Goal: Transaction & Acquisition: Purchase product/service

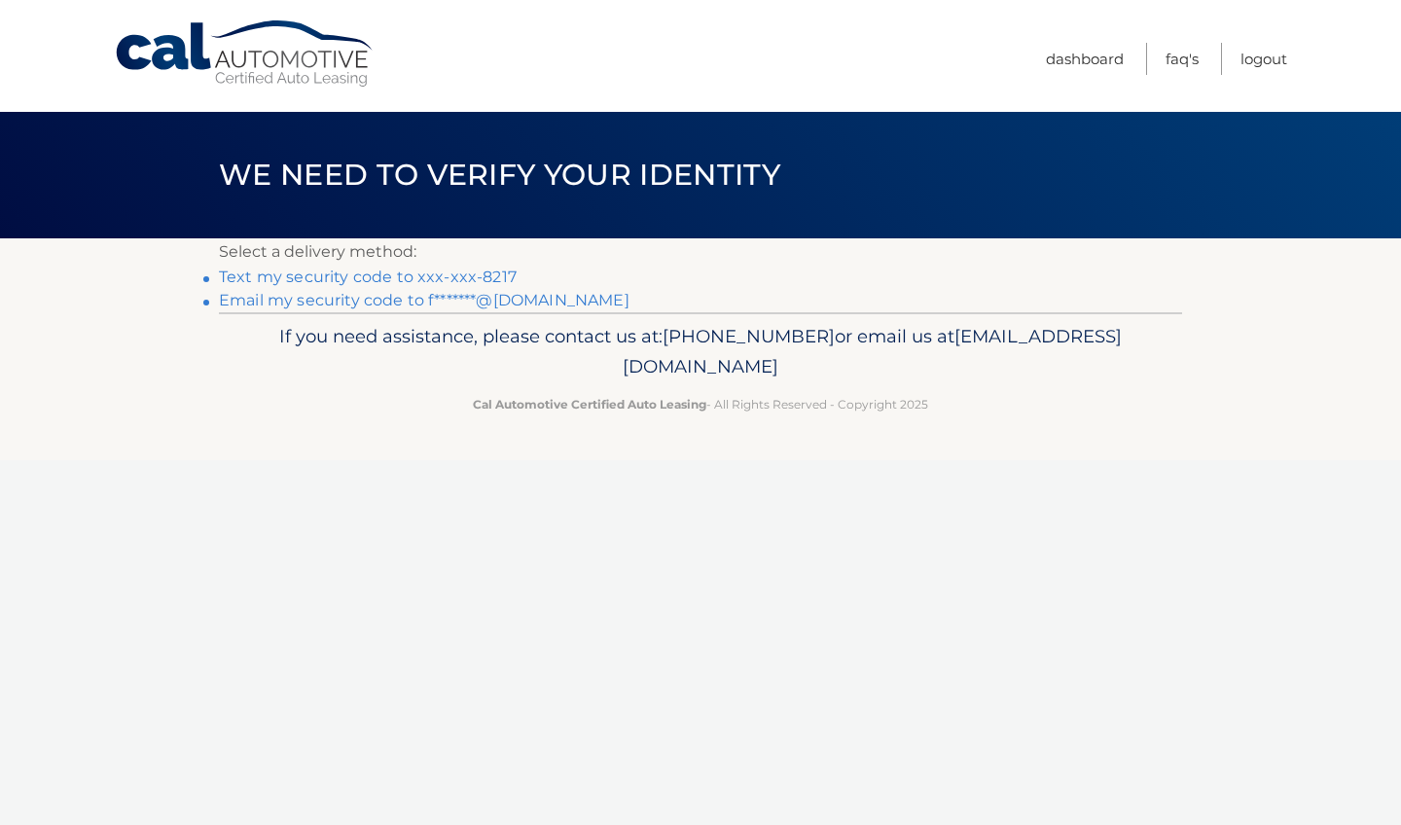
click at [469, 277] on link "Text my security code to xxx-xxx-8217" at bounding box center [368, 277] width 298 height 18
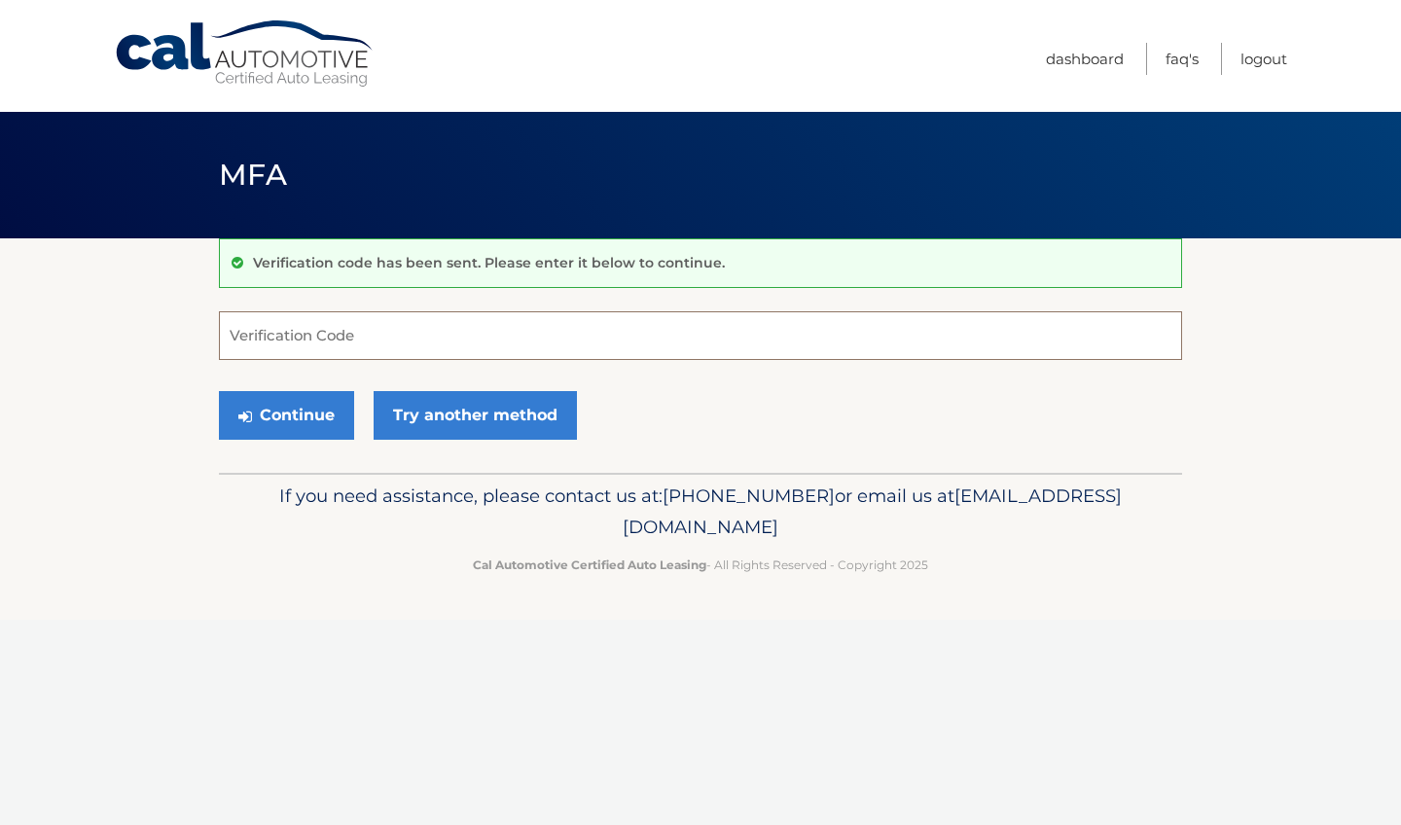
click at [402, 333] on input "Verification Code" at bounding box center [700, 335] width 963 height 49
type input "577393"
click at [286, 415] on button "Continue" at bounding box center [286, 415] width 135 height 49
click at [300, 422] on button "Continue" at bounding box center [286, 415] width 135 height 49
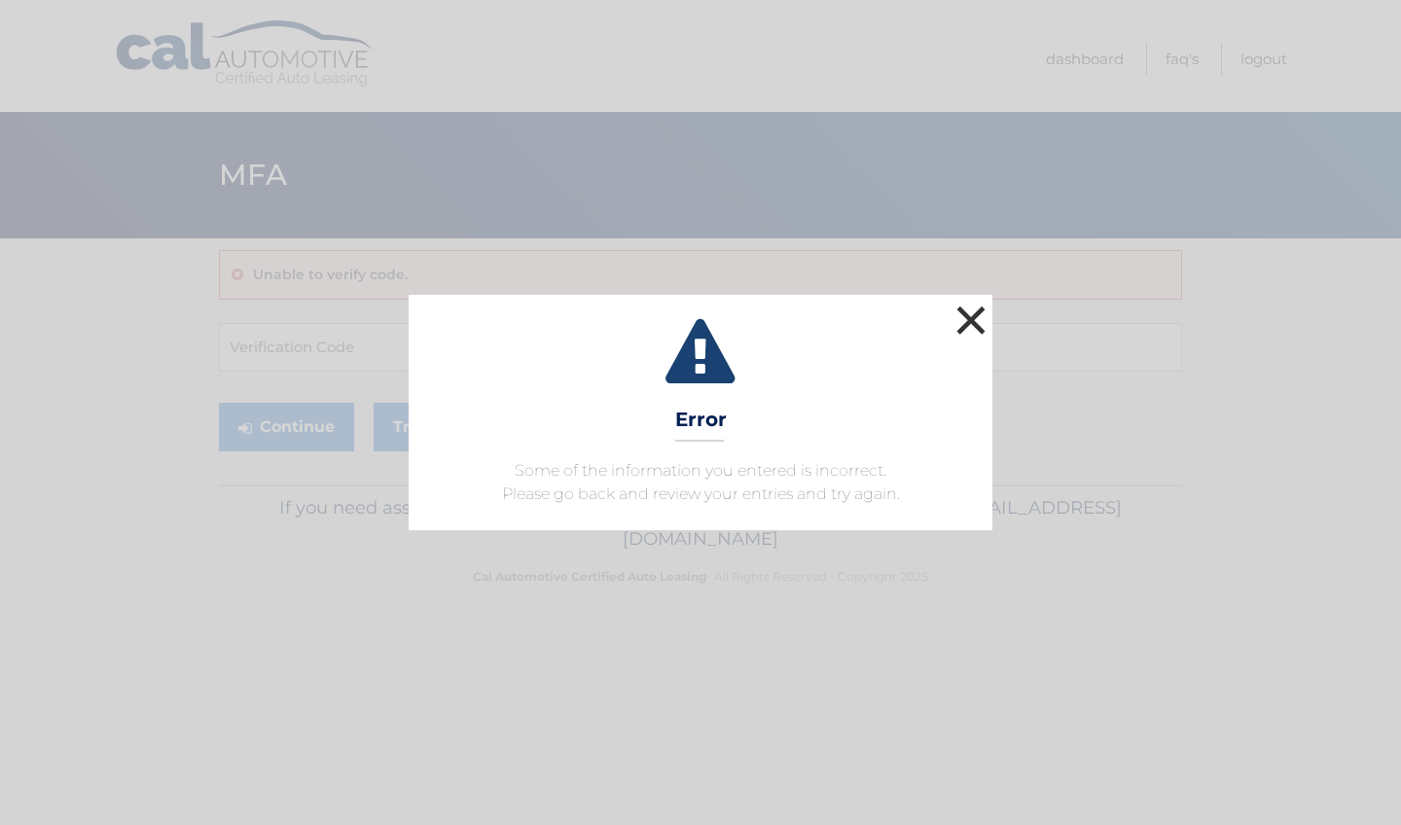
click at [971, 310] on button "×" at bounding box center [971, 320] width 39 height 39
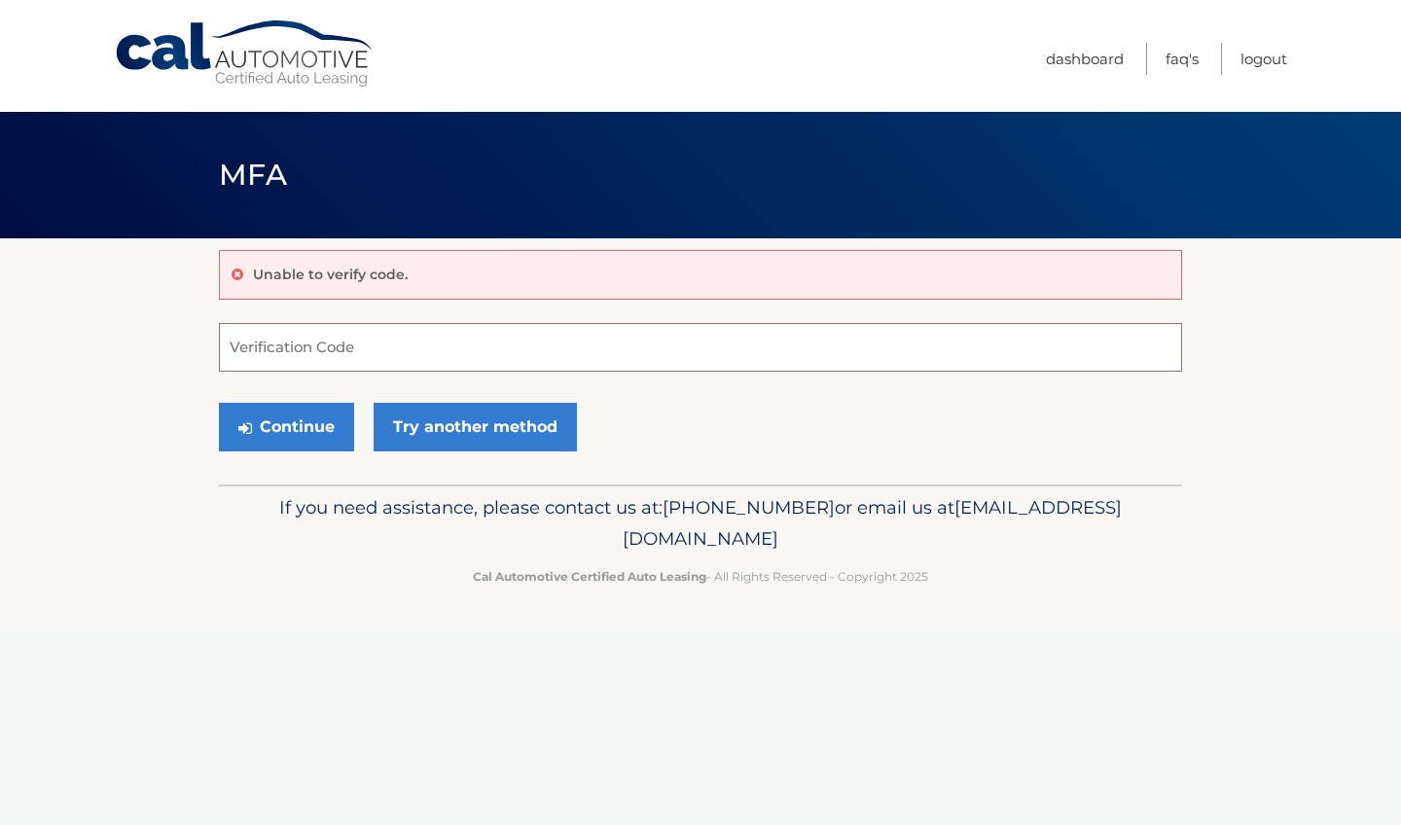
click at [640, 347] on input "Verification Code" at bounding box center [700, 347] width 963 height 49
click at [330, 425] on button "Continue" at bounding box center [286, 427] width 135 height 49
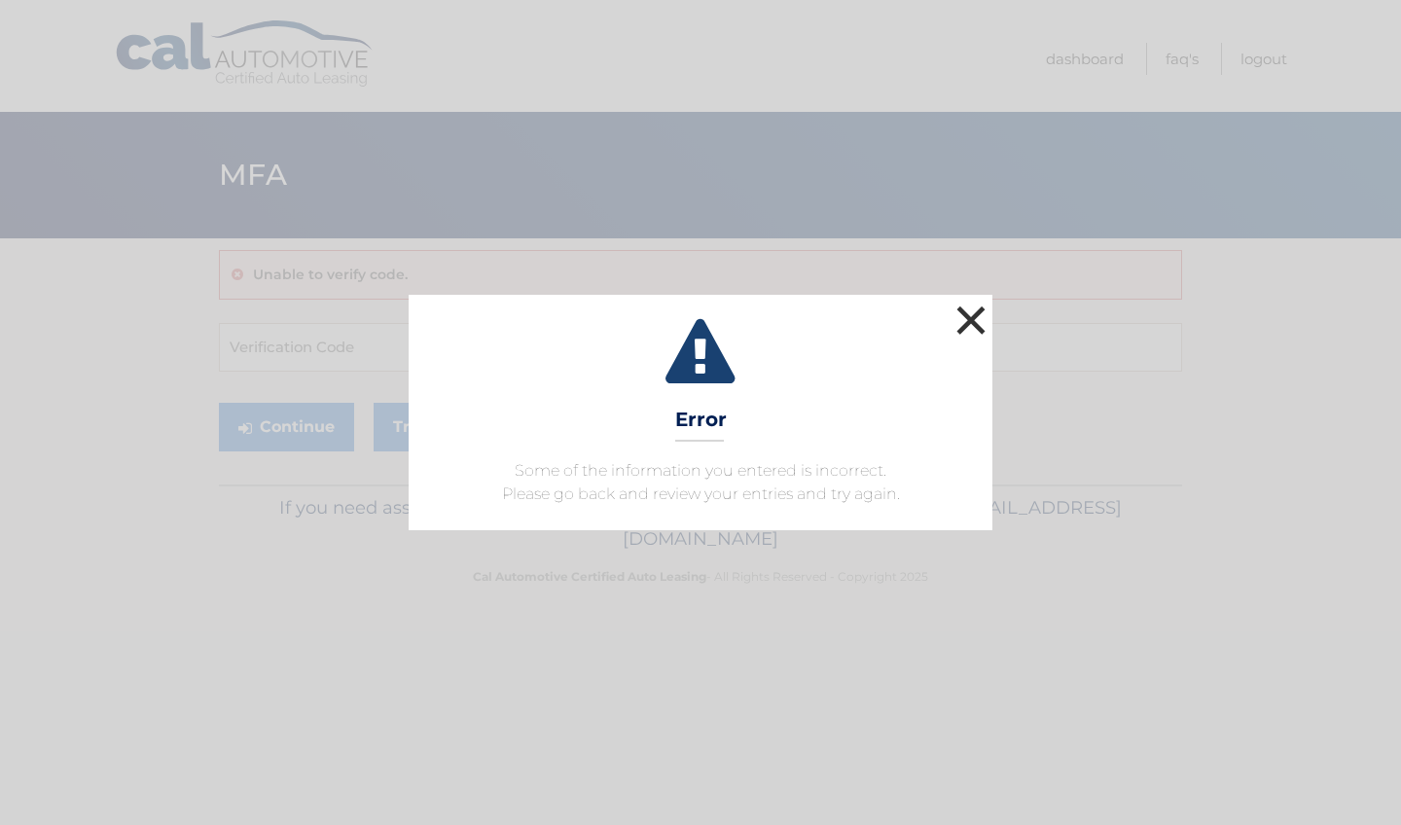
click at [975, 321] on button "×" at bounding box center [971, 320] width 39 height 39
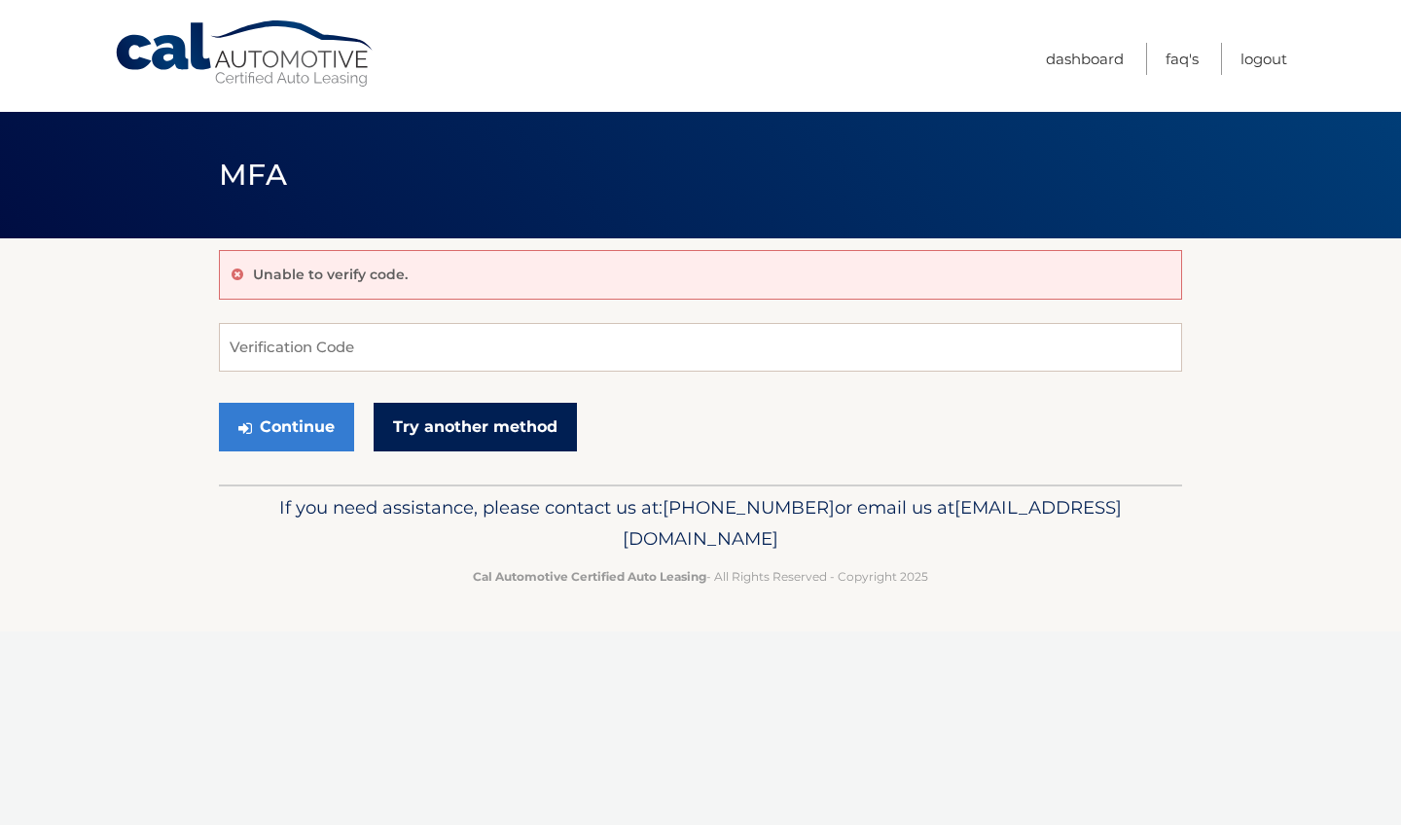
click at [444, 428] on link "Try another method" at bounding box center [475, 427] width 203 height 49
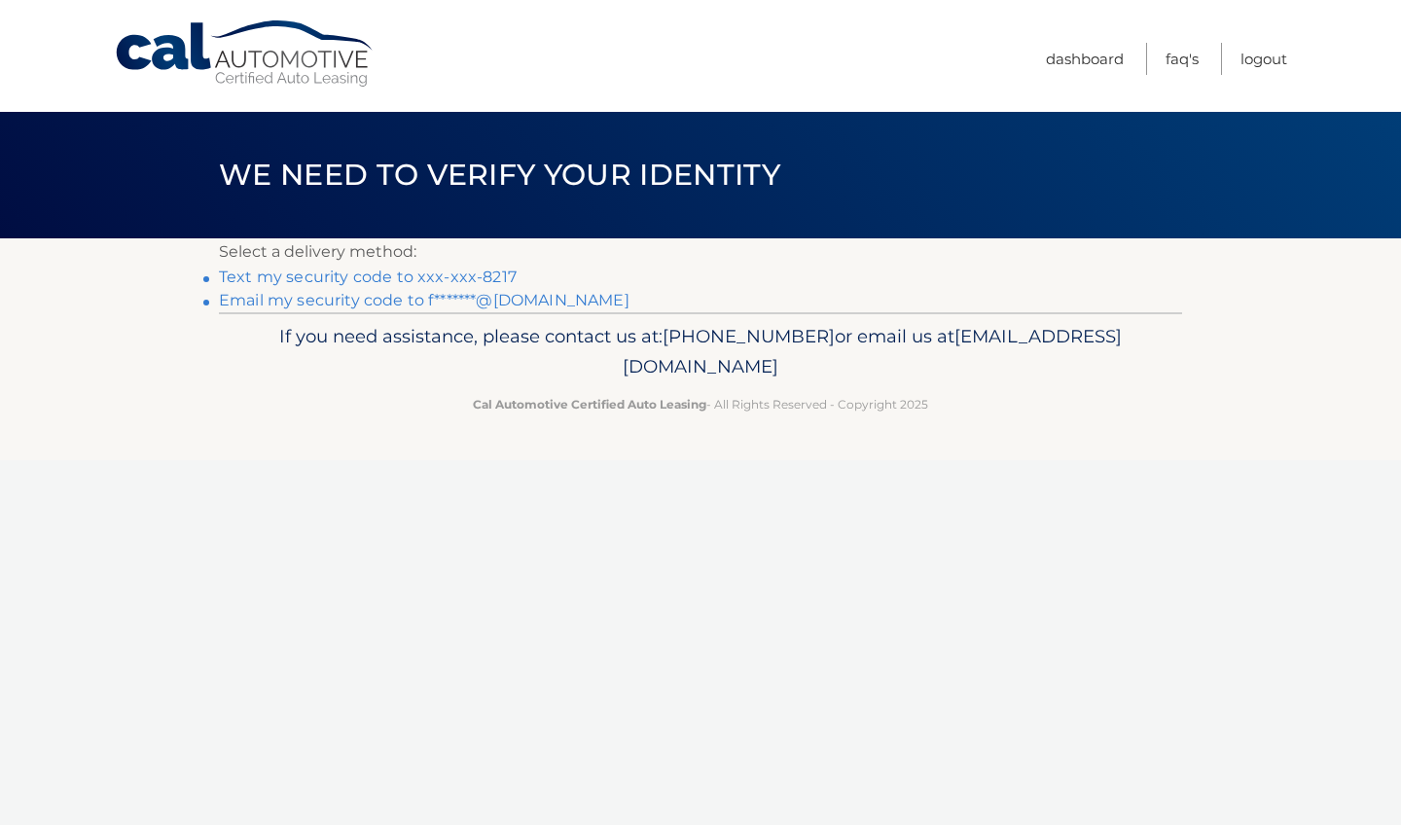
click at [460, 272] on link "Text my security code to xxx-xxx-8217" at bounding box center [368, 277] width 298 height 18
click at [326, 275] on link "Text my security code to xxx-xxx-8217" at bounding box center [368, 277] width 298 height 18
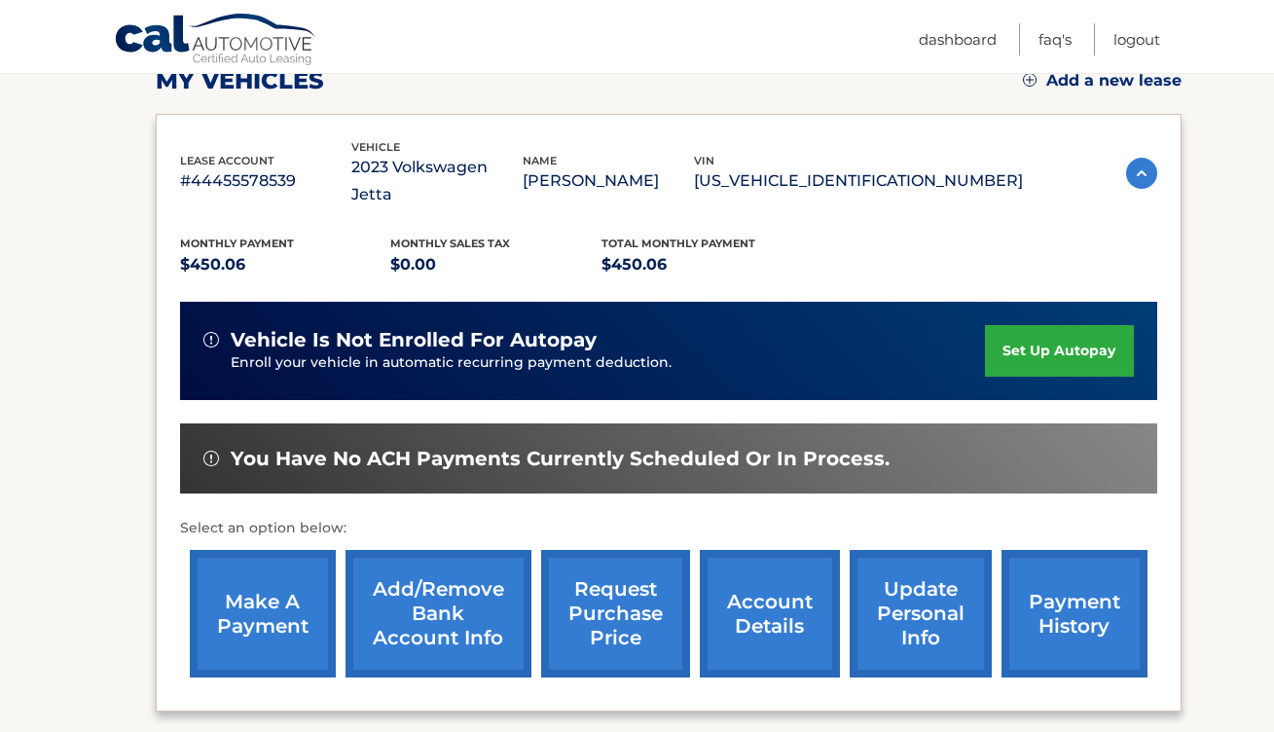
scroll to position [286, 0]
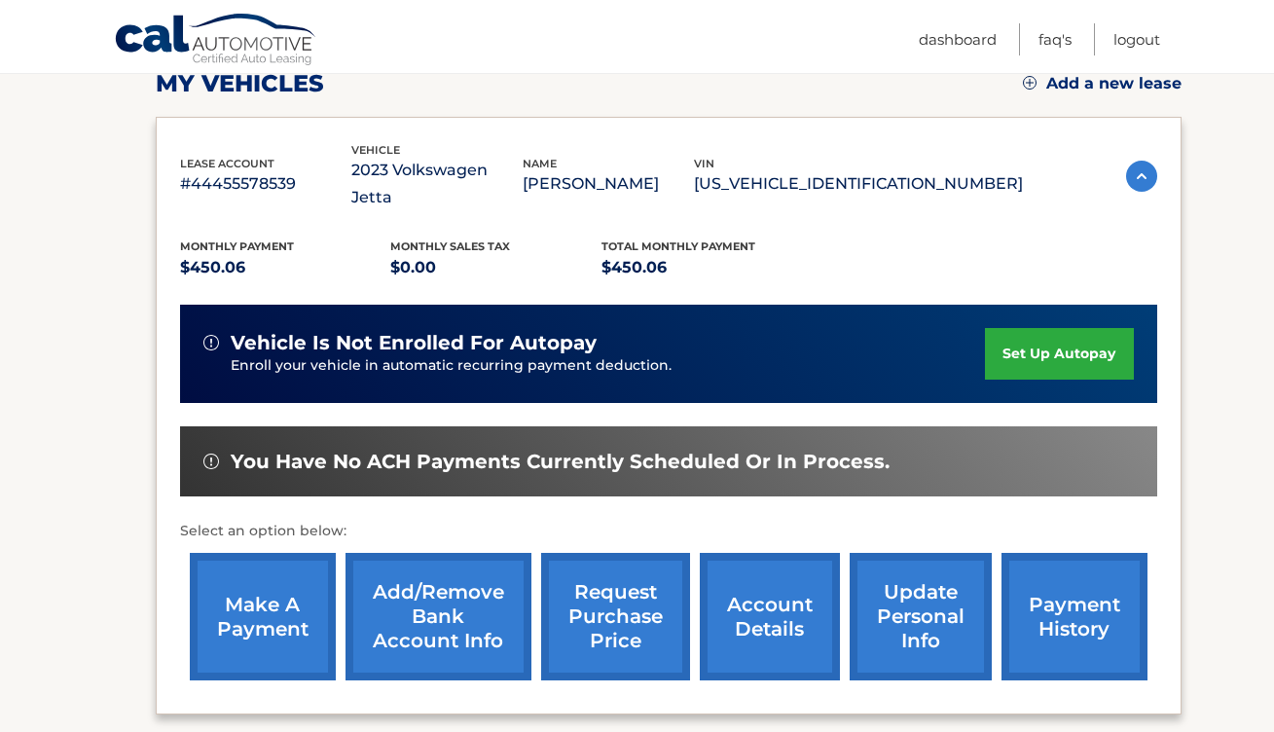
click at [273, 567] on link "make a payment" at bounding box center [263, 616] width 146 height 127
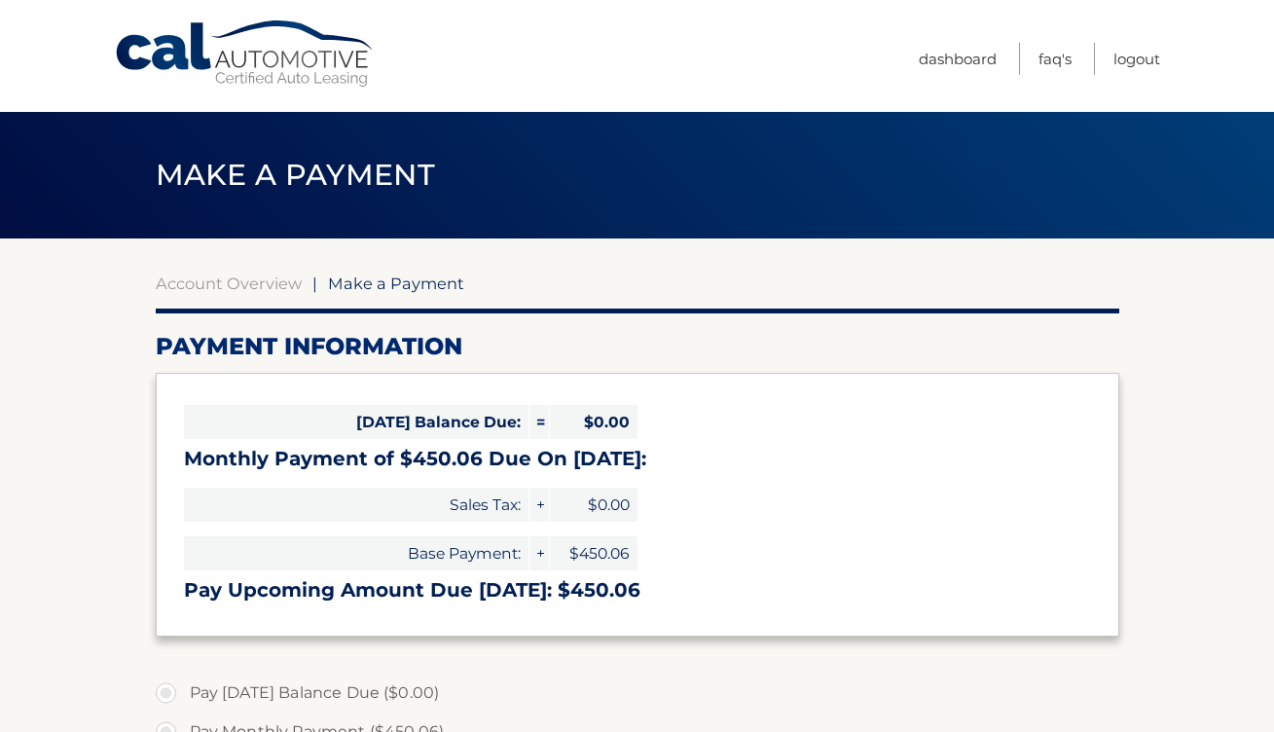
select select "MWQ2MzNlZDItMWYzMC00ODFmLWE2NTUtZGMwNDE5MWI3ZDM3"
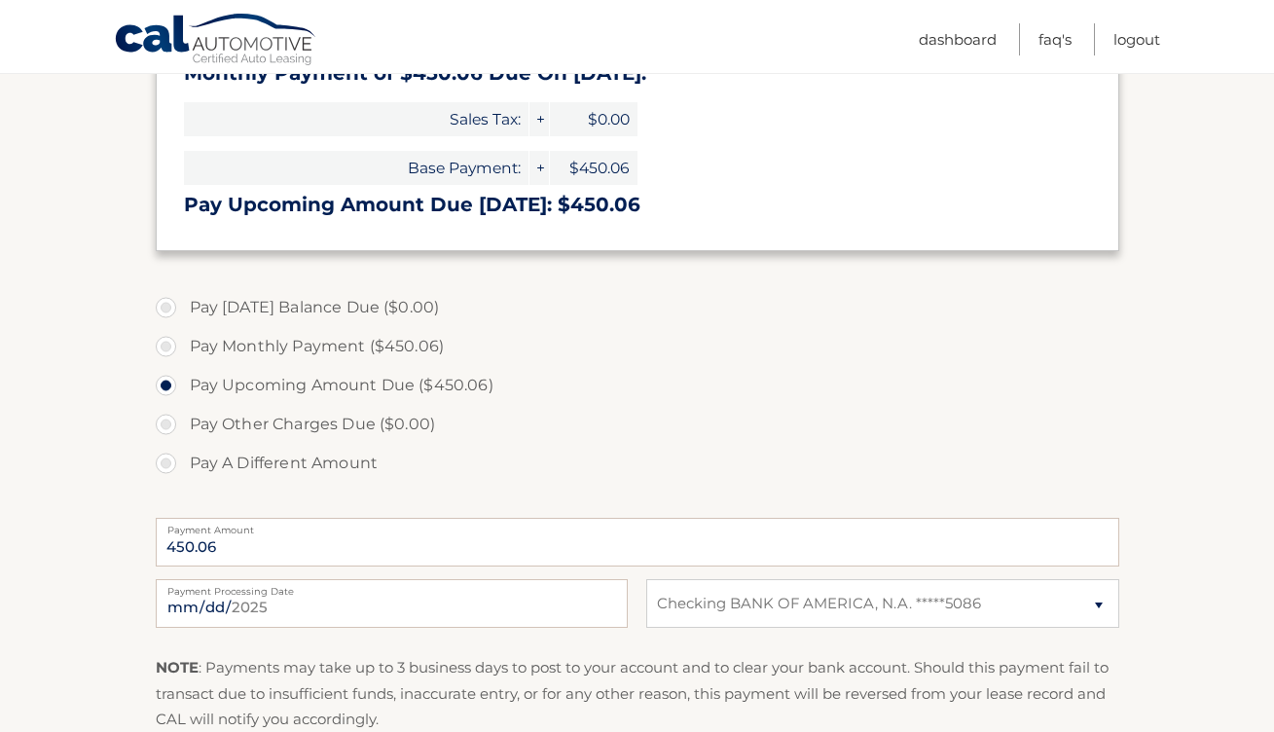
scroll to position [387, 0]
click at [460, 608] on input "[DATE]" at bounding box center [392, 601] width 472 height 49
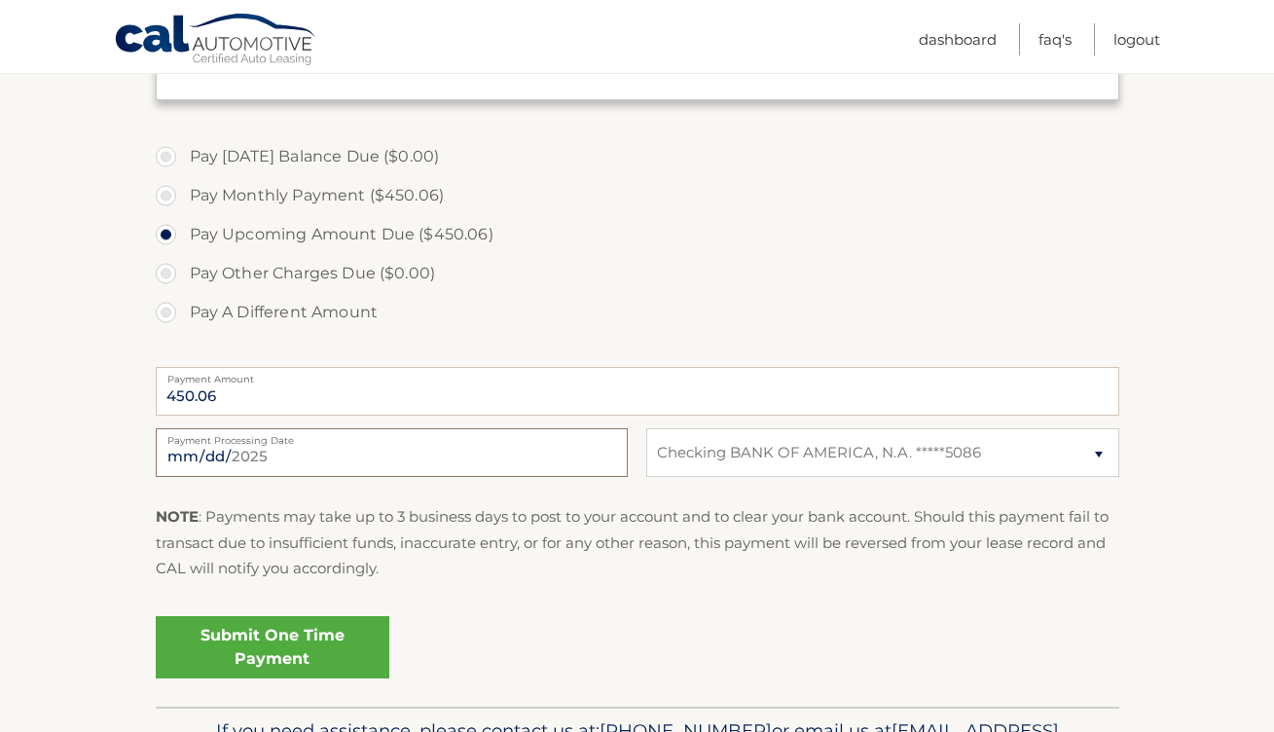
scroll to position [543, 0]
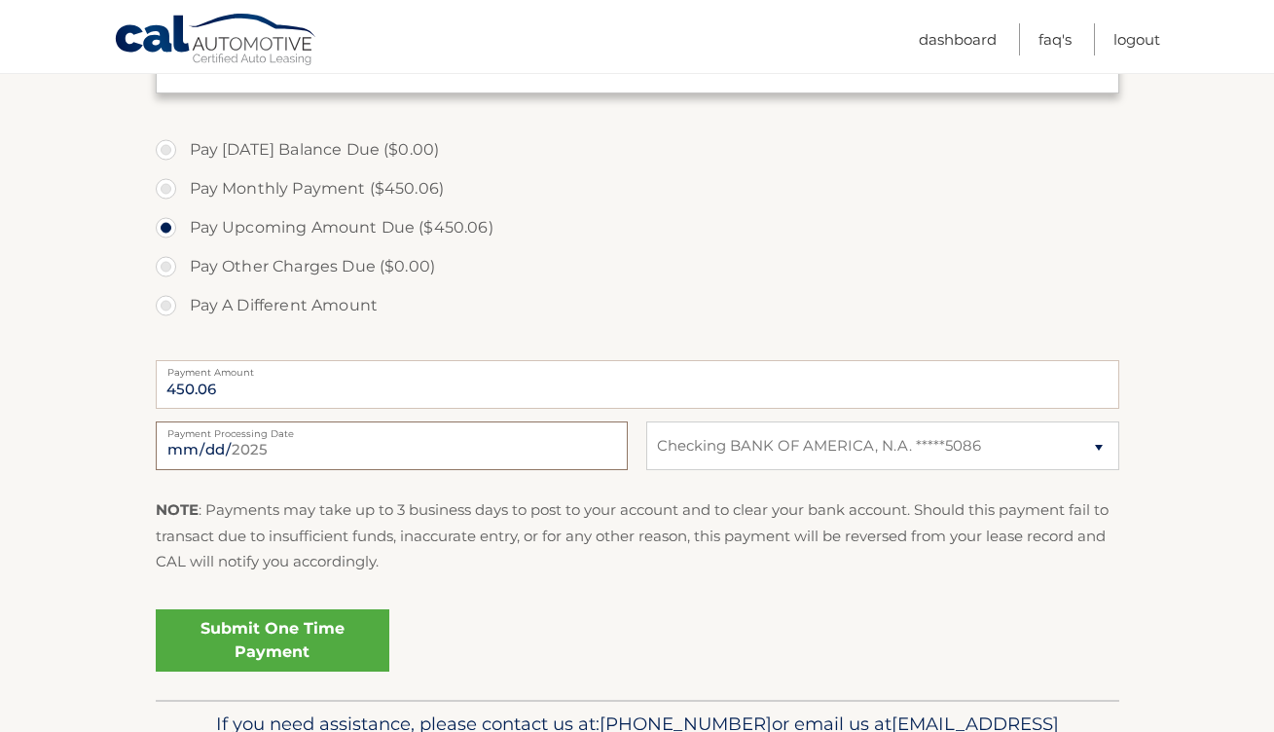
click at [468, 447] on input "[DATE]" at bounding box center [392, 445] width 472 height 49
type input "[DATE]"
click at [552, 598] on fieldset "Pay [DATE] Balance Due ($0.00) Pay Monthly Payment ($450.06) Pay Upcoming Amoun…" at bounding box center [637, 412] width 963 height 575
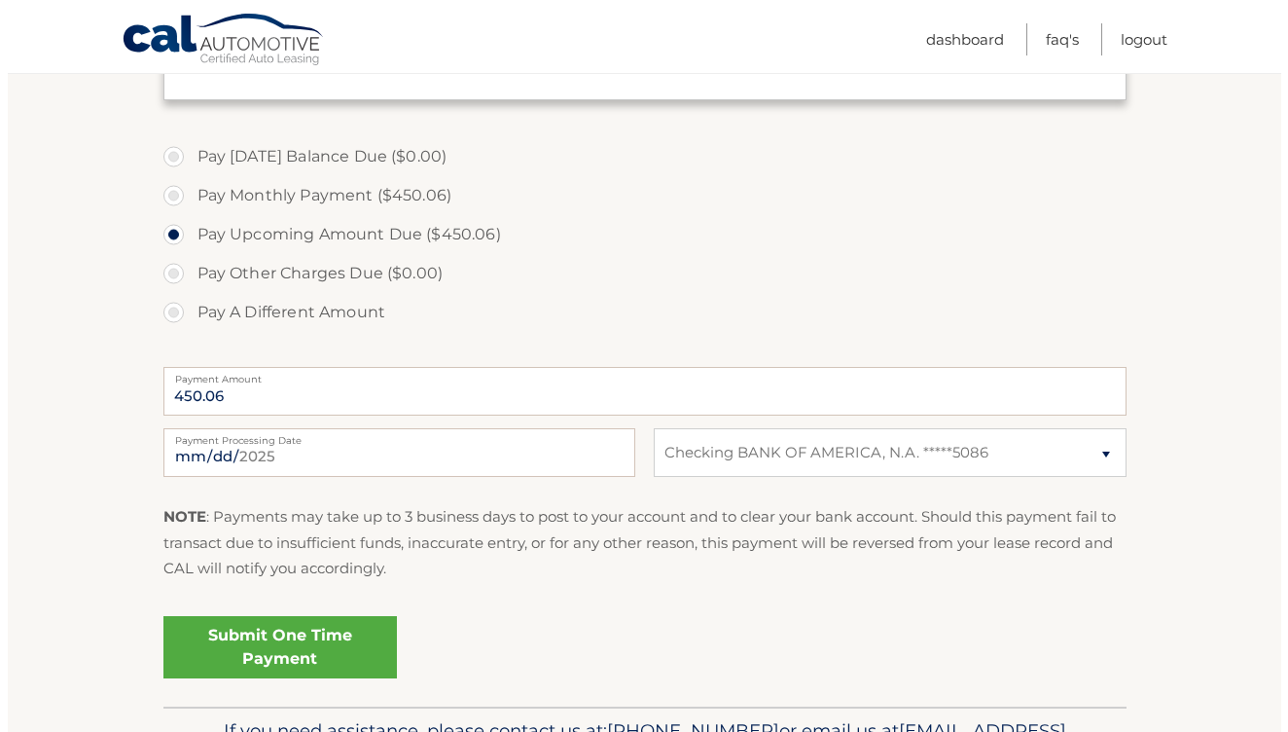
scroll to position [549, 0]
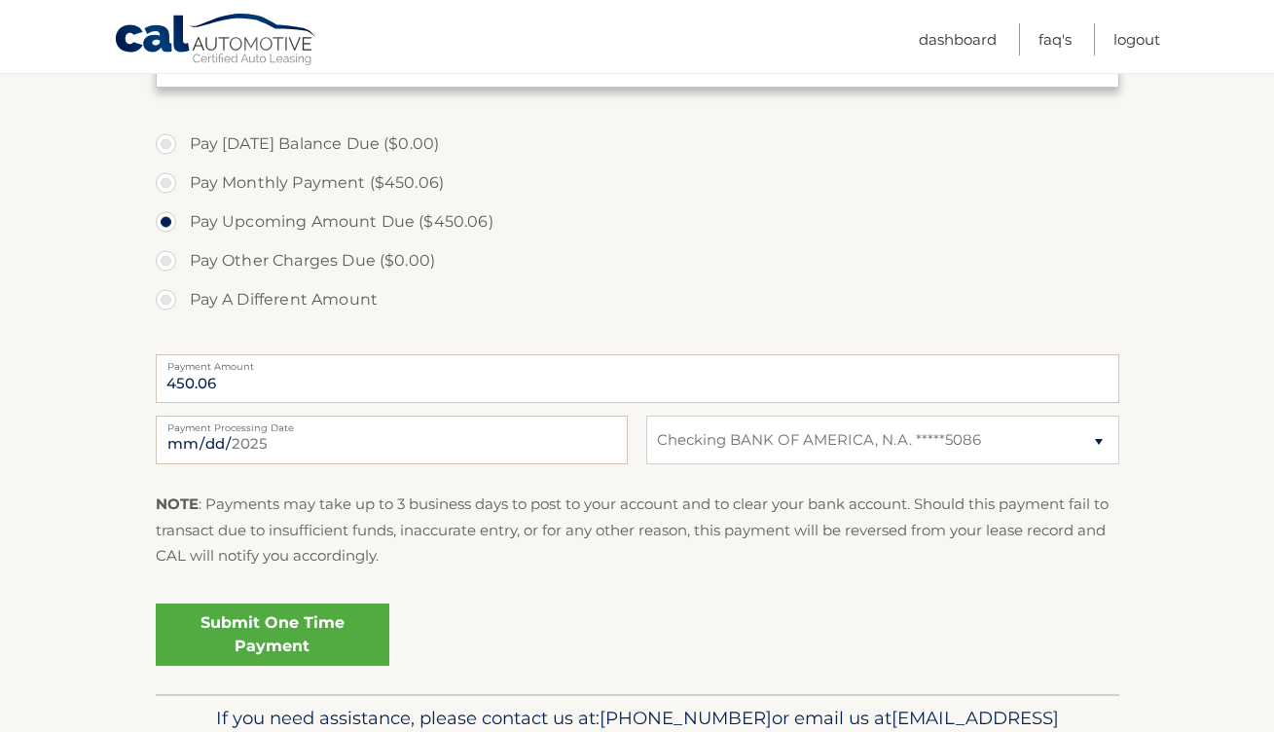
click at [326, 632] on link "Submit One Time Payment" at bounding box center [273, 634] width 234 height 62
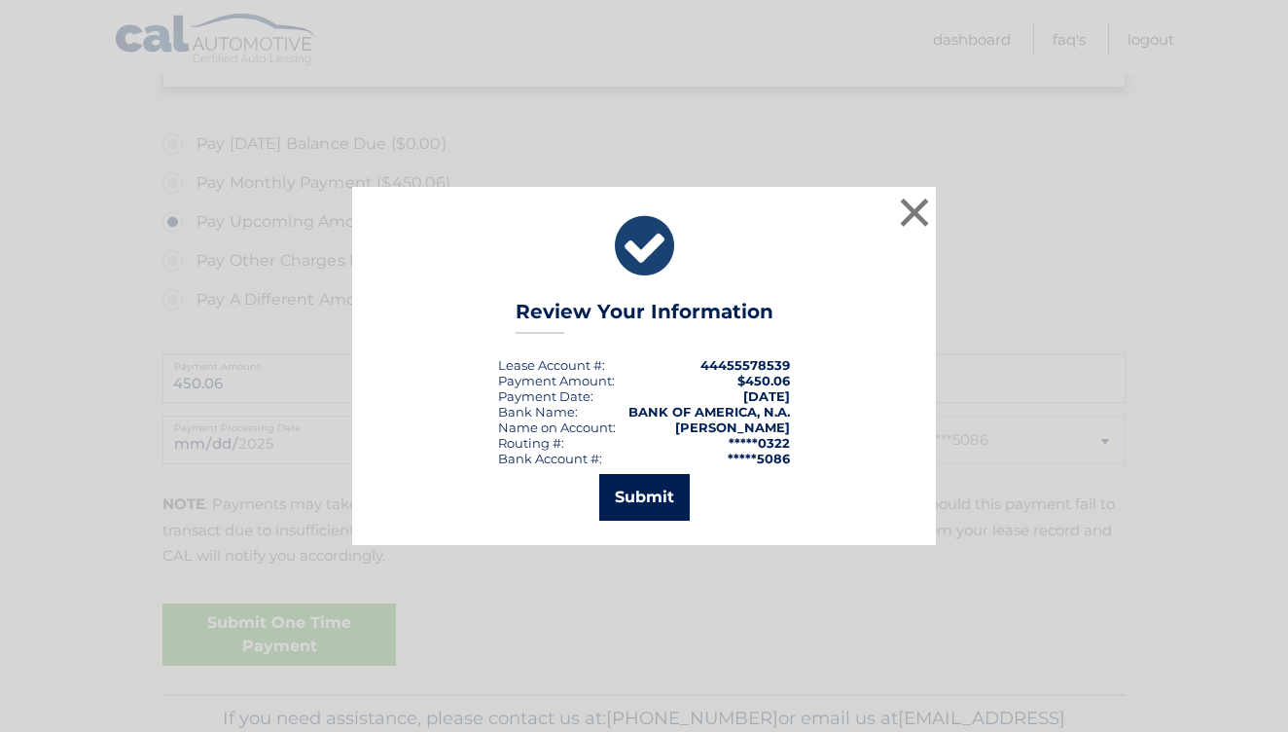
click at [656, 486] on button "Submit" at bounding box center [644, 497] width 91 height 47
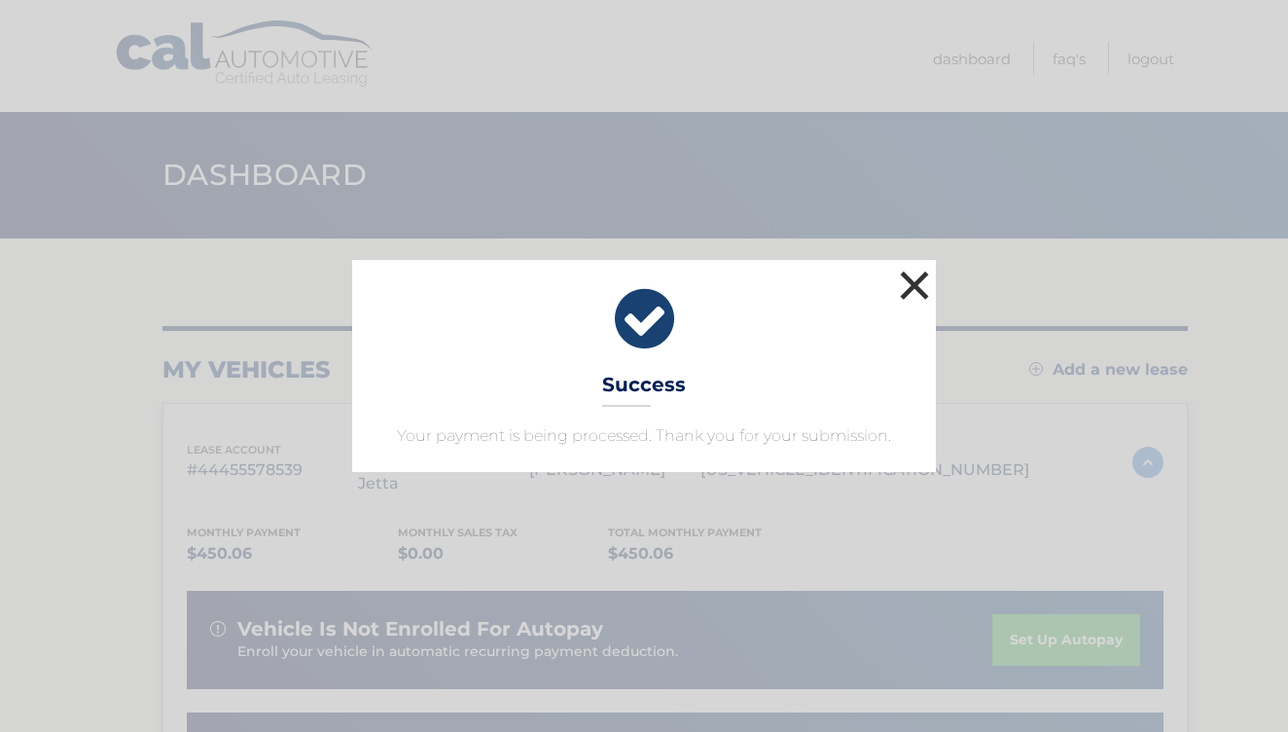
click at [920, 280] on button "×" at bounding box center [914, 285] width 39 height 39
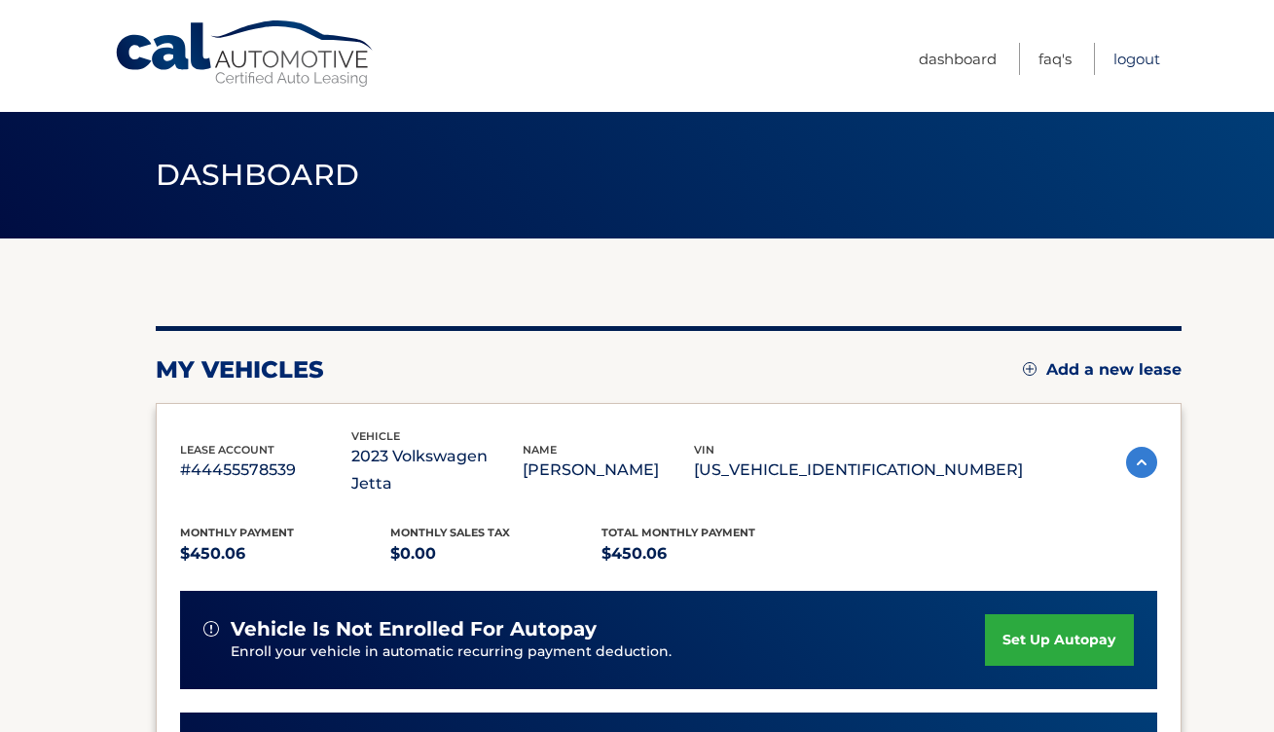
click at [1122, 56] on link "Logout" at bounding box center [1136, 59] width 47 height 32
